Goal: Task Accomplishment & Management: Manage account settings

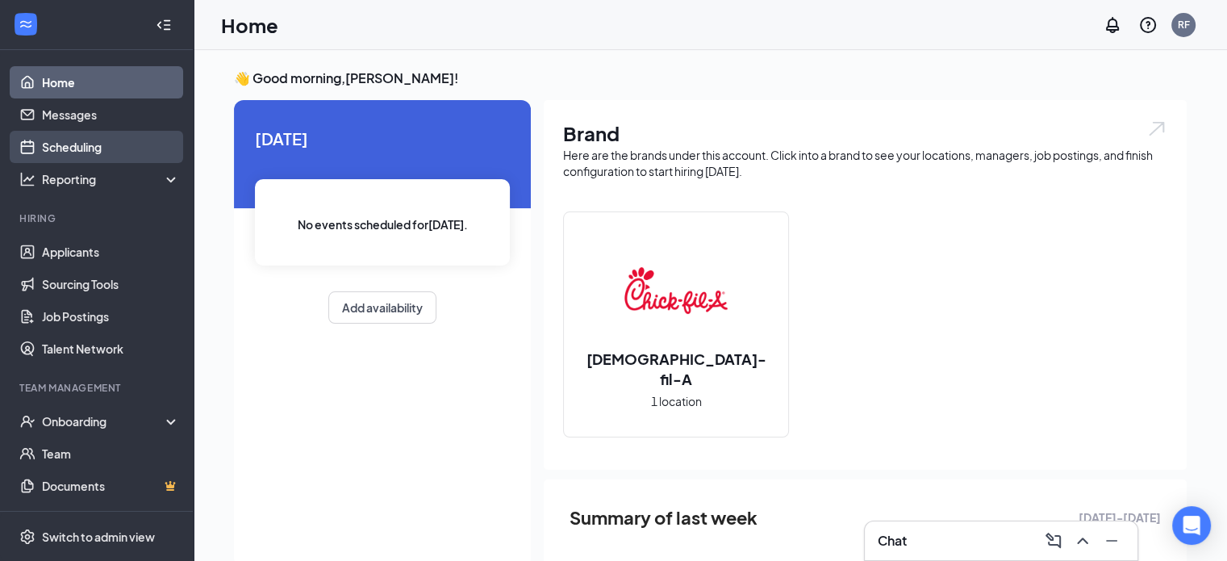
click at [104, 152] on link "Scheduling" at bounding box center [111, 147] width 138 height 32
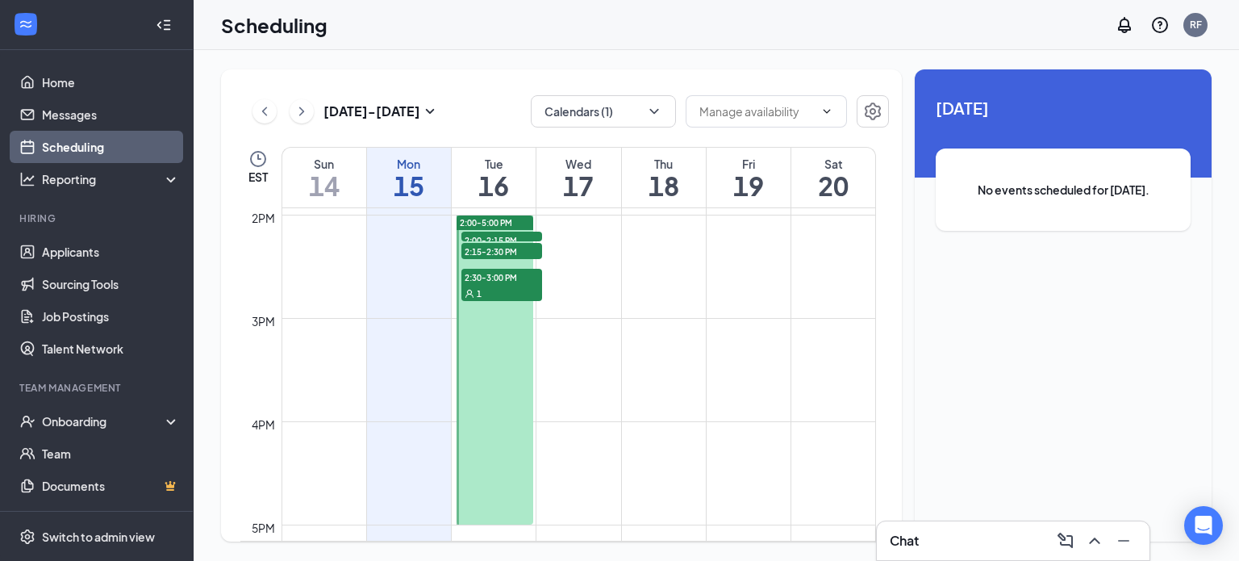
scroll to position [1435, 0]
click at [526, 236] on span "2:00-2:15 PM" at bounding box center [502, 244] width 81 height 16
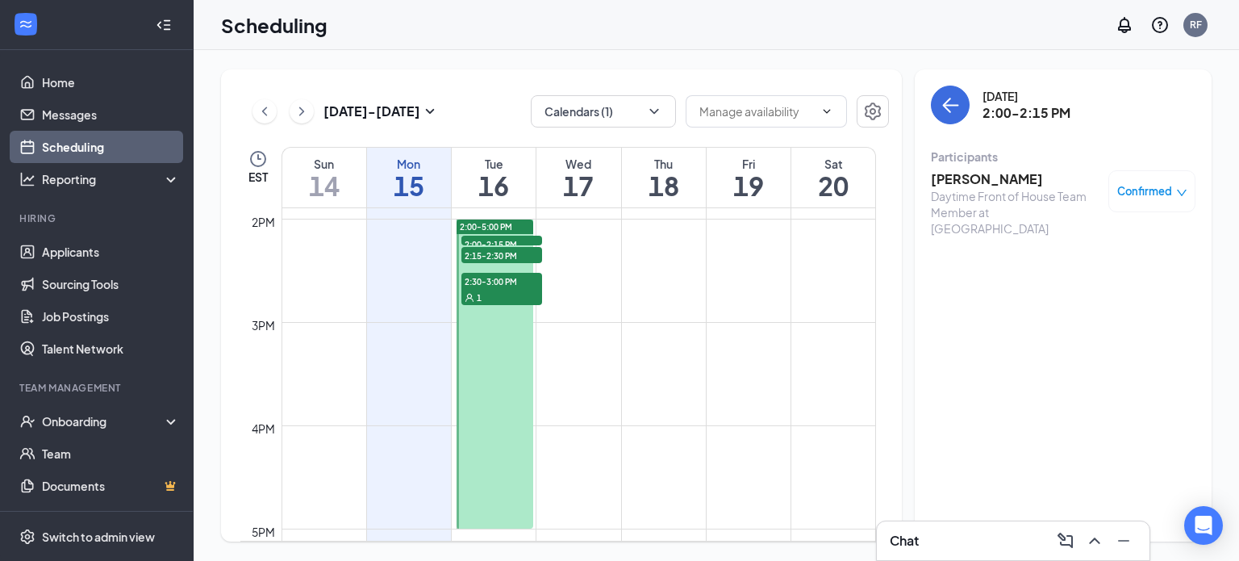
click at [524, 253] on span "2:15-2:30 PM" at bounding box center [502, 255] width 81 height 16
click at [517, 299] on div "1" at bounding box center [502, 297] width 81 height 16
click at [527, 238] on span "2:00-2:15 PM" at bounding box center [502, 244] width 81 height 16
click at [112, 254] on link "Applicants" at bounding box center [111, 252] width 138 height 32
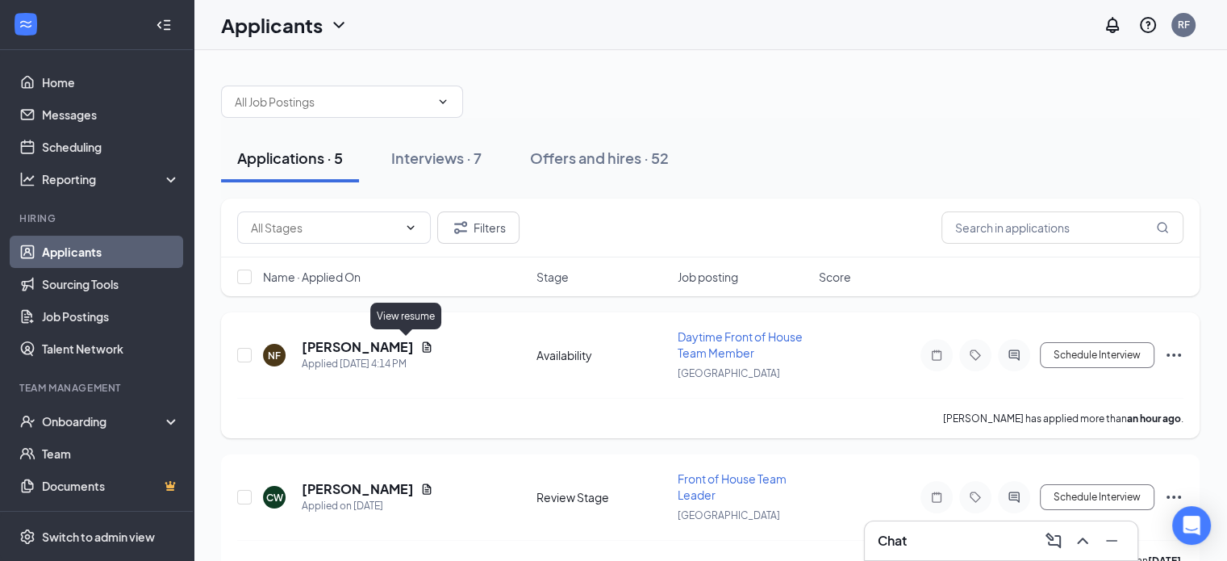
click at [420, 347] on icon "Document" at bounding box center [426, 347] width 13 height 13
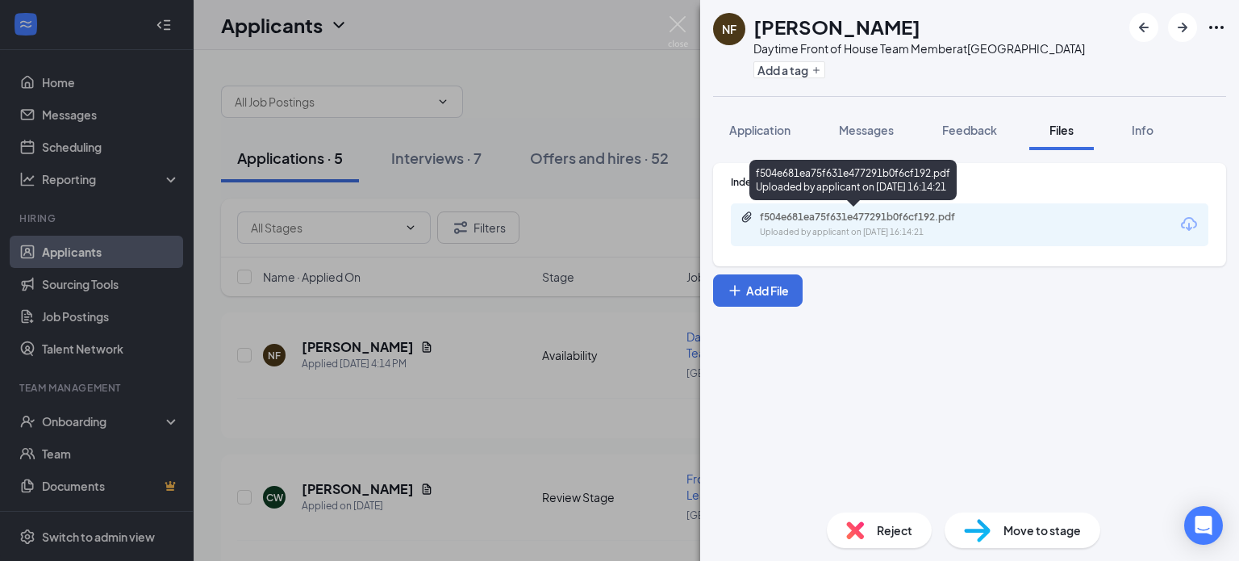
click at [892, 215] on div "f504e681ea75f631e477291b0f6cf192.pdf" at bounding box center [873, 217] width 226 height 13
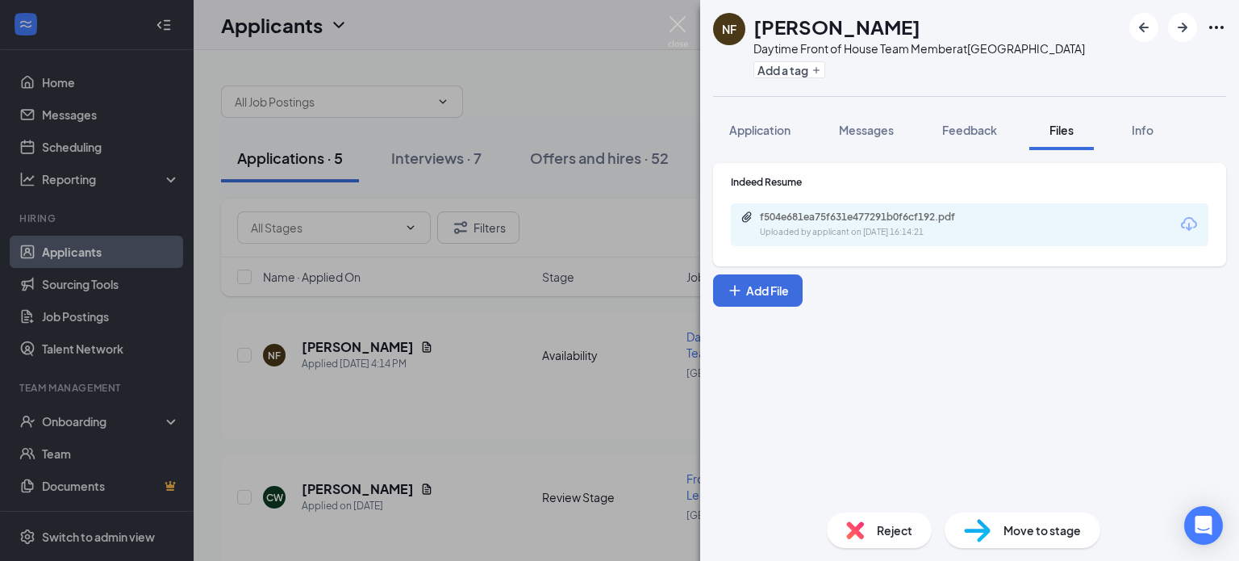
click at [801, 105] on div "NF [PERSON_NAME] Daytime Front of House Team Member at [GEOGRAPHIC_DATA] Add a …" at bounding box center [969, 280] width 539 height 561
click at [771, 111] on button "Application" at bounding box center [760, 130] width 94 height 40
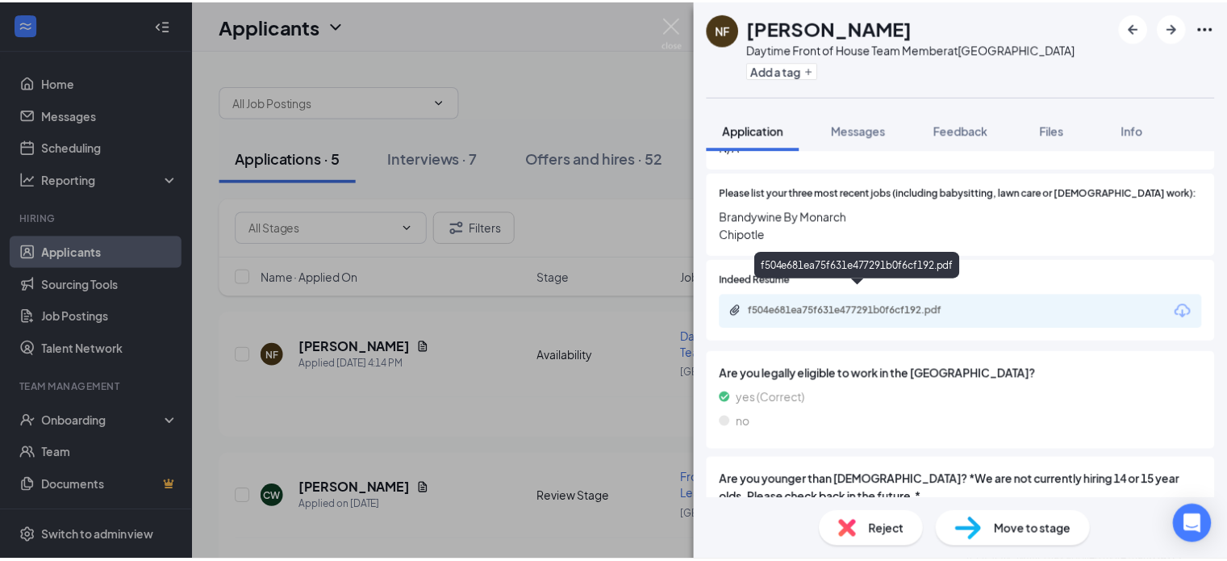
scroll to position [763, 0]
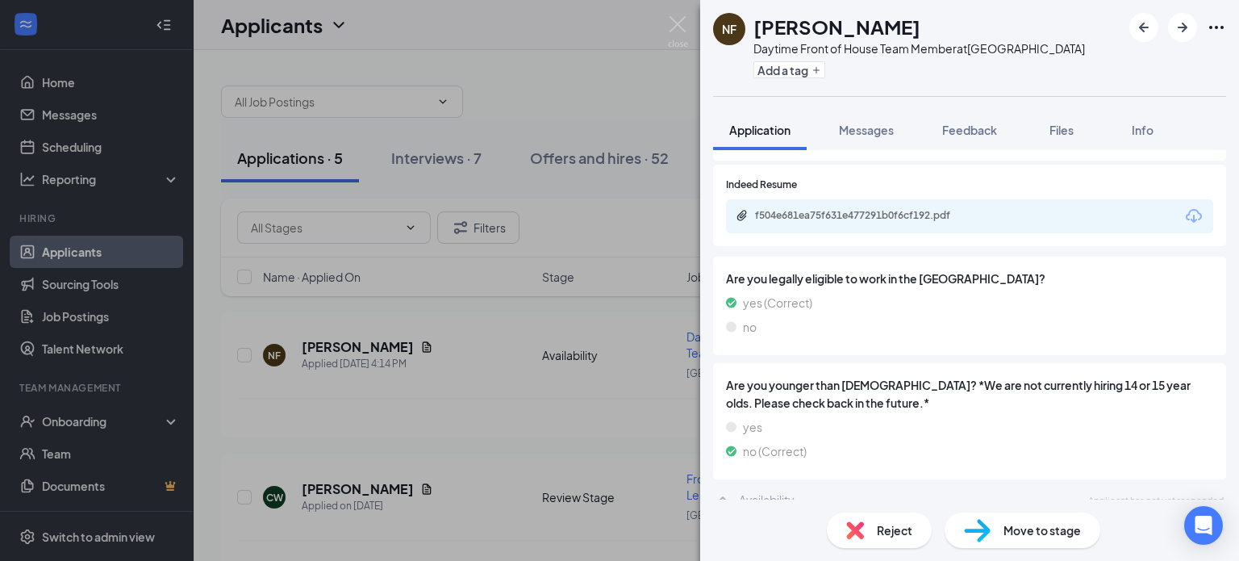
click at [613, 395] on div "NF [PERSON_NAME] Daytime Front of House Team Member at [GEOGRAPHIC_DATA] Add a …" at bounding box center [619, 280] width 1239 height 561
